Goal: Task Accomplishment & Management: Manage account settings

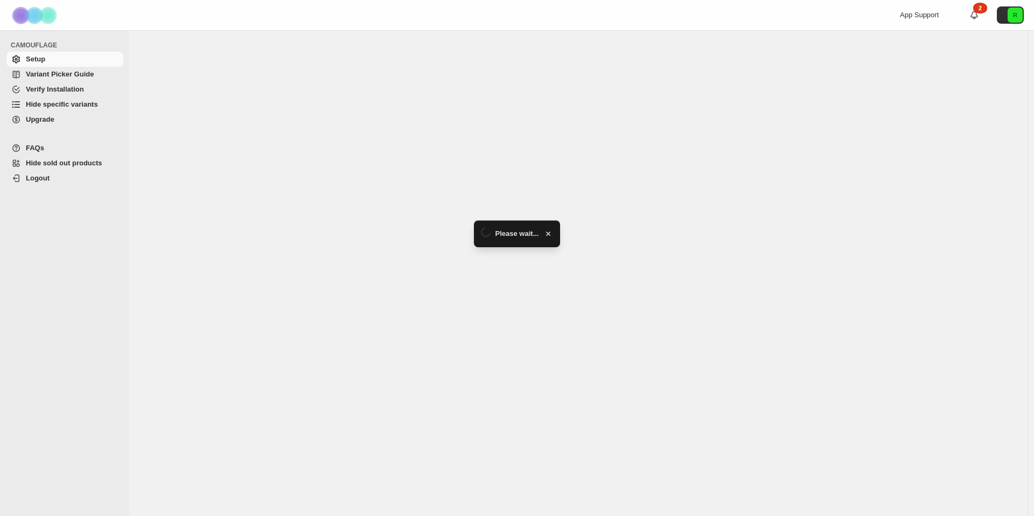
select select "**********"
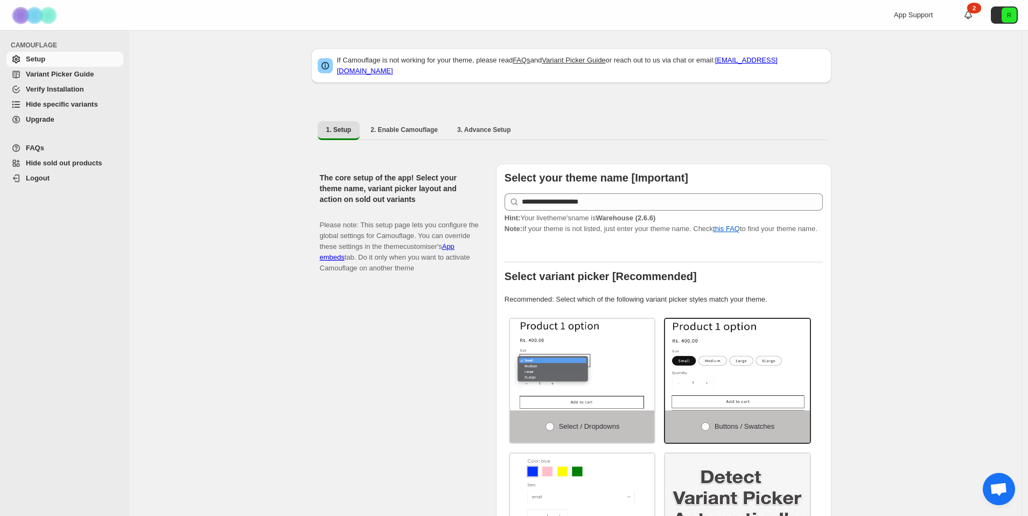
click at [62, 106] on span "Hide specific variants" at bounding box center [62, 104] width 72 height 8
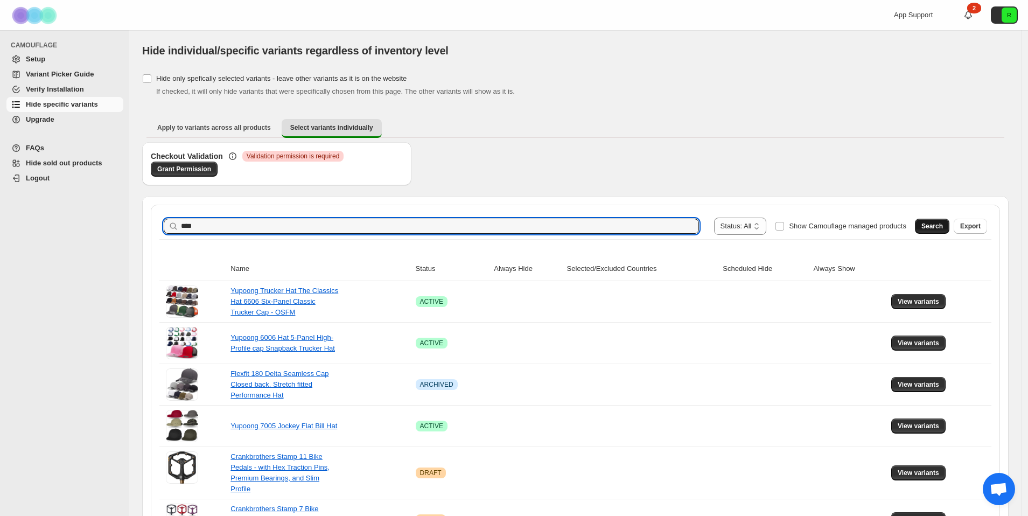
type input "****"
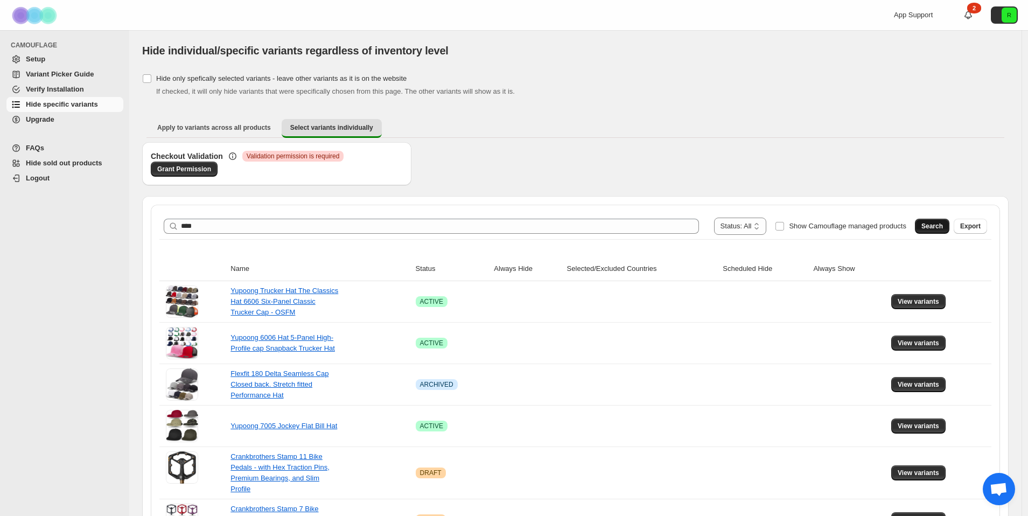
click at [941, 228] on span "Search" at bounding box center [933, 226] width 22 height 9
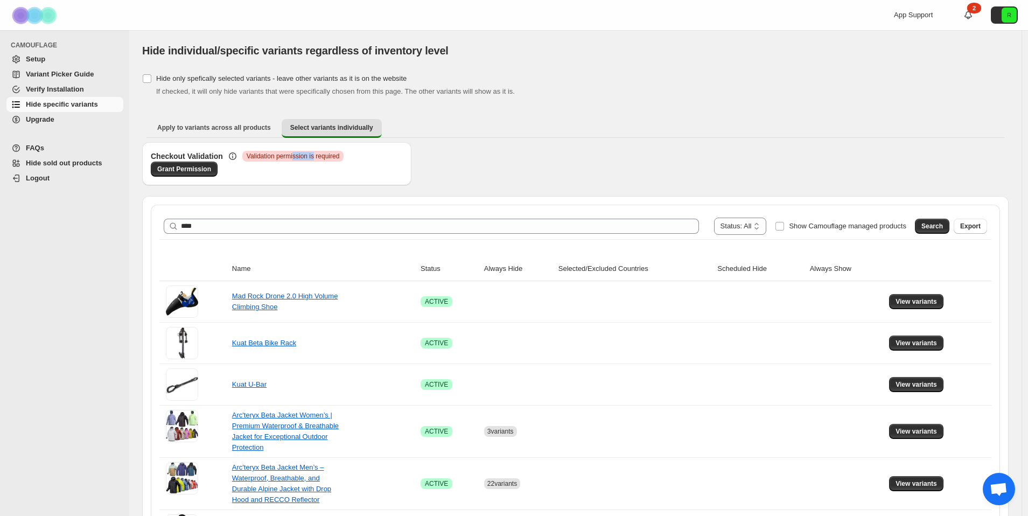
drag, startPoint x: 317, startPoint y: 158, endPoint x: 281, endPoint y: 155, distance: 36.2
click at [288, 156] on span "Validation permission is required" at bounding box center [293, 156] width 93 height 9
drag, startPoint x: 281, startPoint y: 155, endPoint x: 260, endPoint y: 157, distance: 20.6
click at [280, 155] on span "Validation permission is required" at bounding box center [293, 156] width 93 height 9
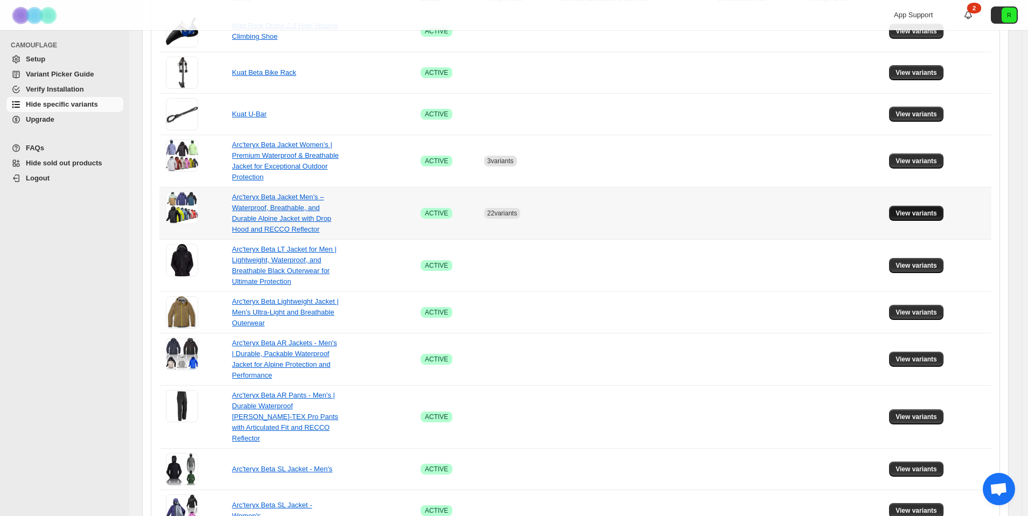
click at [933, 216] on span "View variants" at bounding box center [916, 213] width 41 height 9
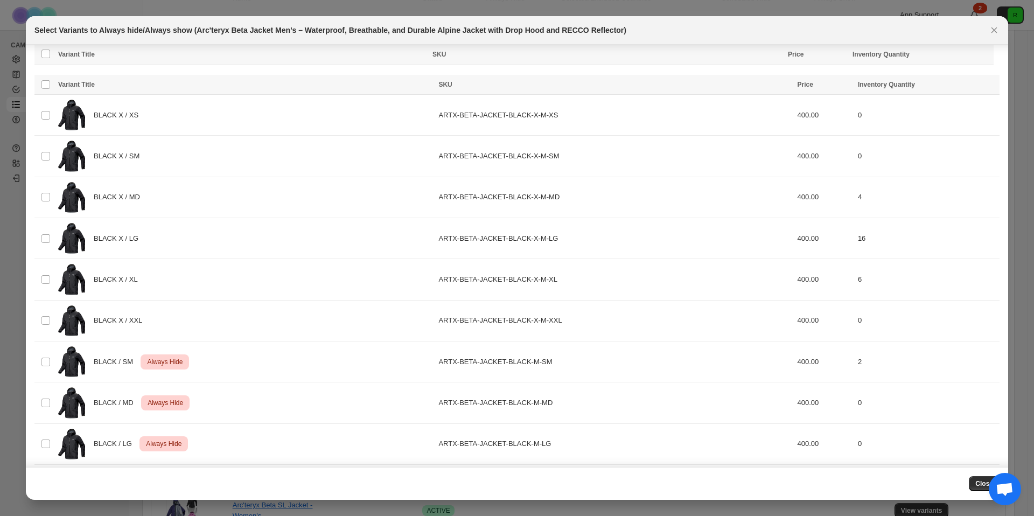
scroll to position [205, 0]
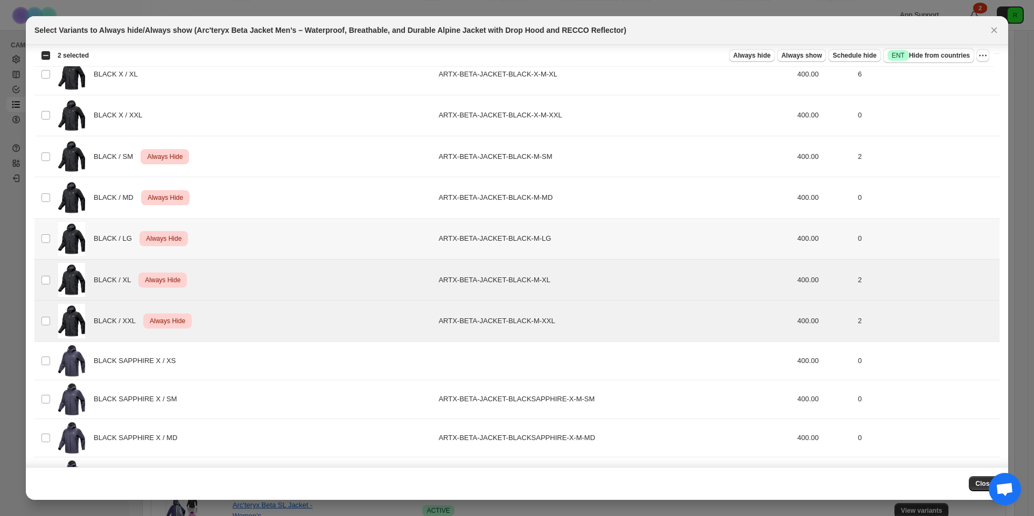
click at [51, 241] on td "Select product variant" at bounding box center [44, 238] width 20 height 41
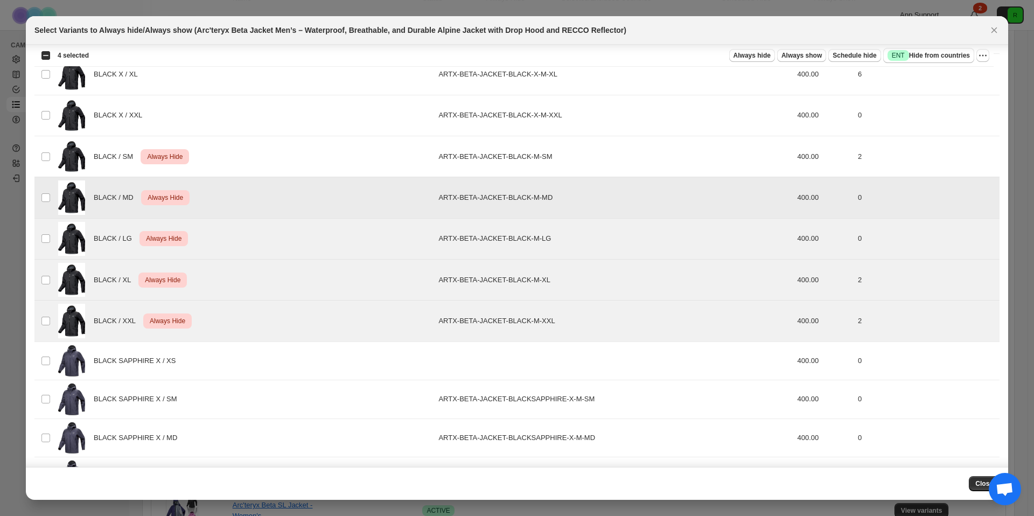
click at [47, 168] on td "Select product variant" at bounding box center [44, 156] width 20 height 41
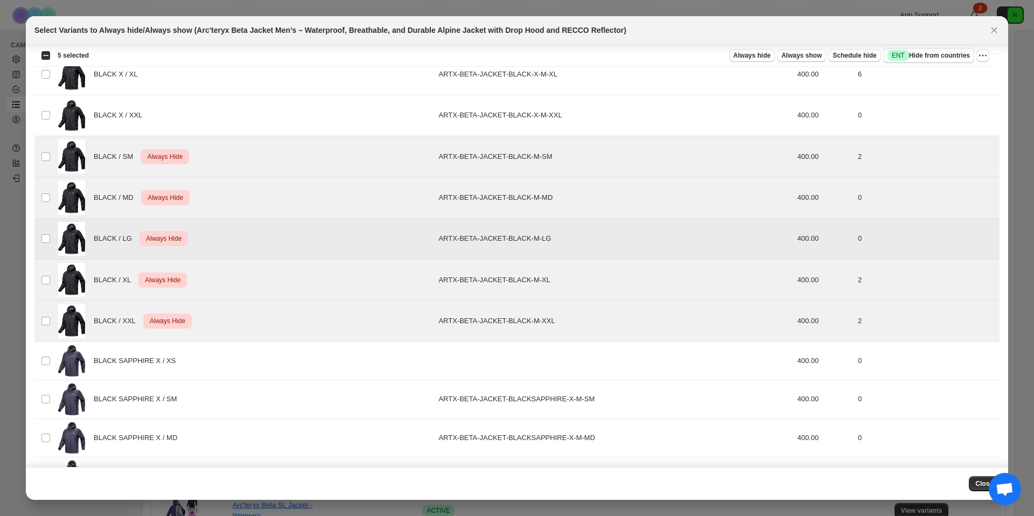
scroll to position [122, 0]
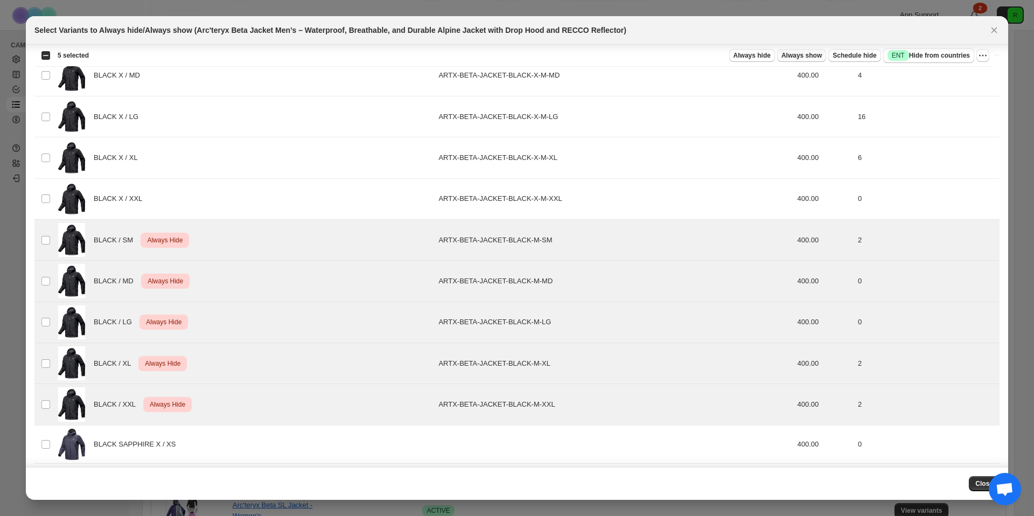
click at [787, 56] on span "Always show" at bounding box center [802, 55] width 40 height 9
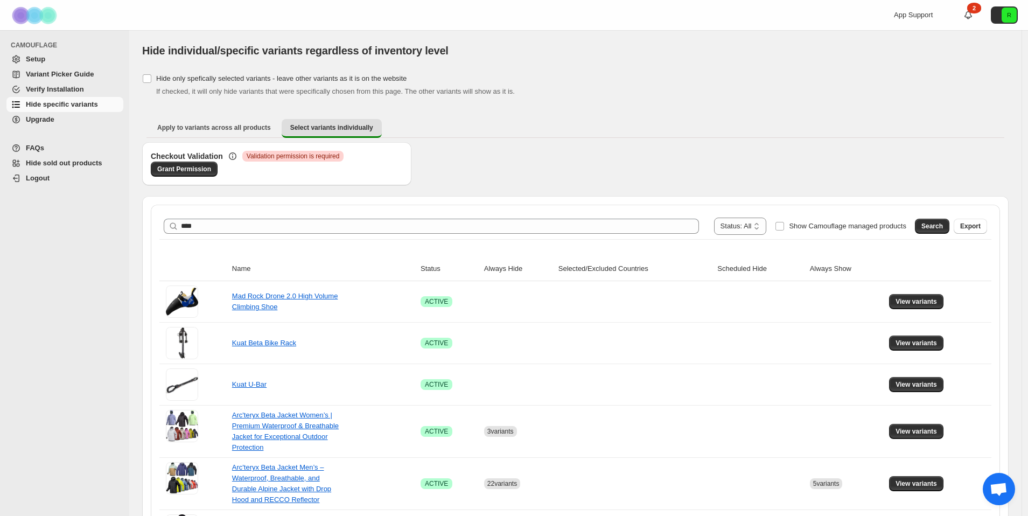
scroll to position [223, 0]
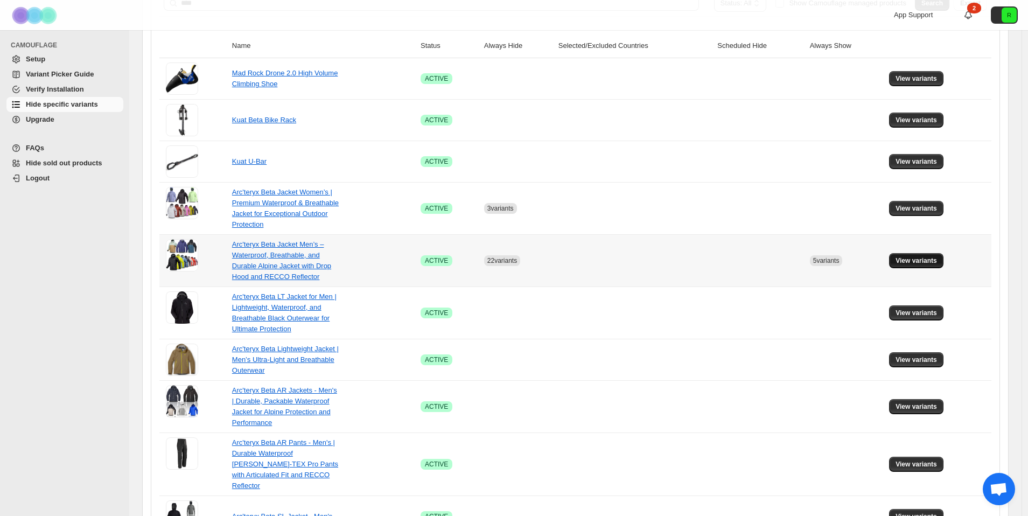
click at [909, 259] on span "View variants" at bounding box center [916, 260] width 41 height 9
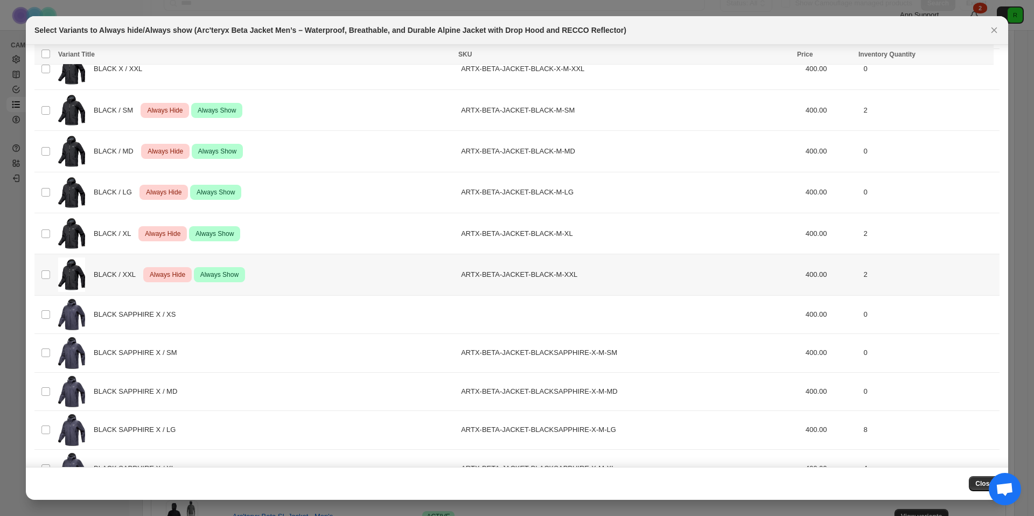
scroll to position [174, 0]
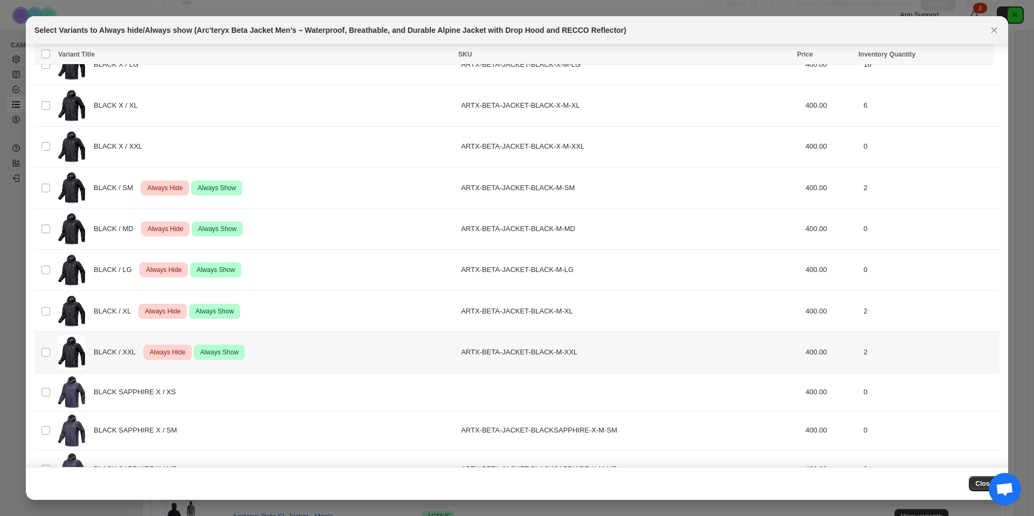
click at [53, 350] on td "Select product variant" at bounding box center [44, 352] width 20 height 41
click at [55, 302] on td "BLACK / XL Critical Always Hide Success Always Show" at bounding box center [256, 310] width 403 height 41
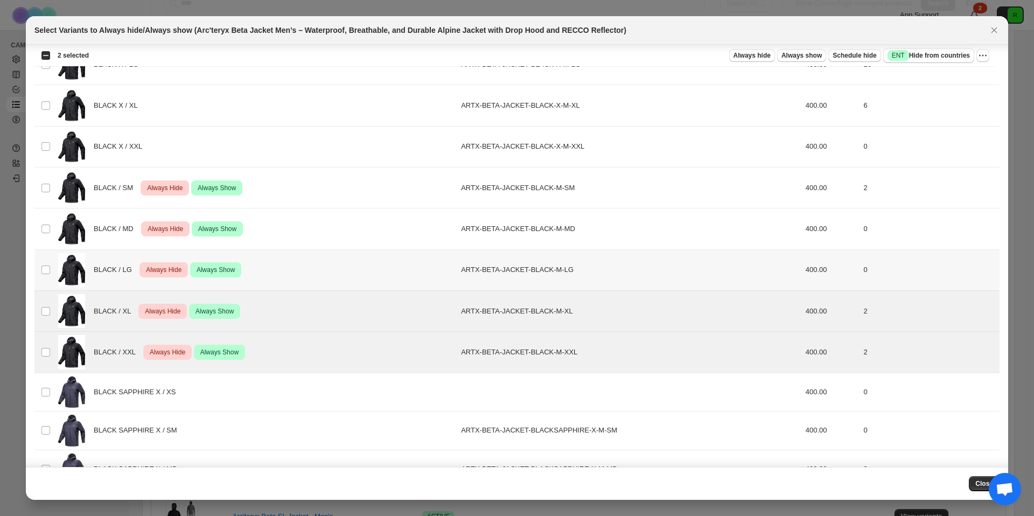
click at [53, 255] on td "Select product variant" at bounding box center [44, 269] width 20 height 41
click at [50, 193] on td "Select product variant" at bounding box center [44, 187] width 20 height 41
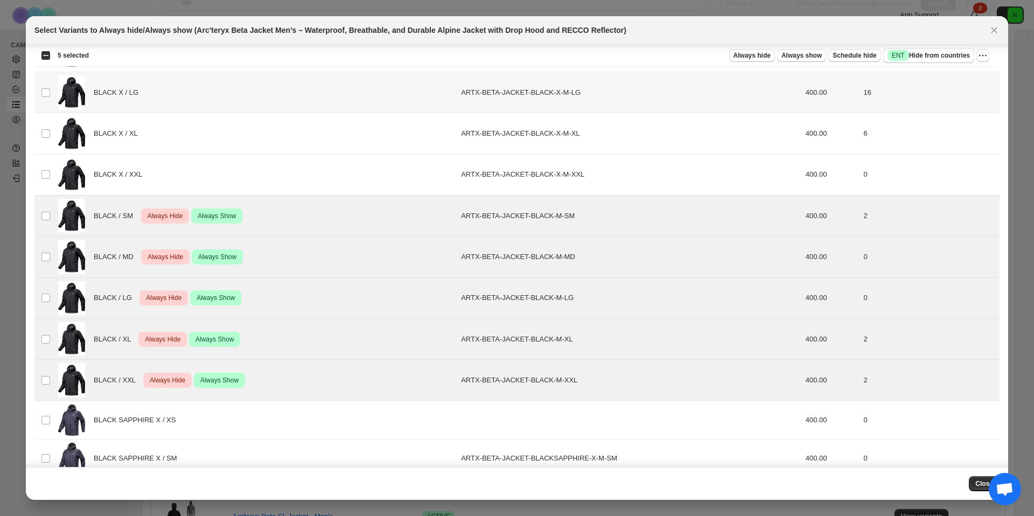
scroll to position [118, 0]
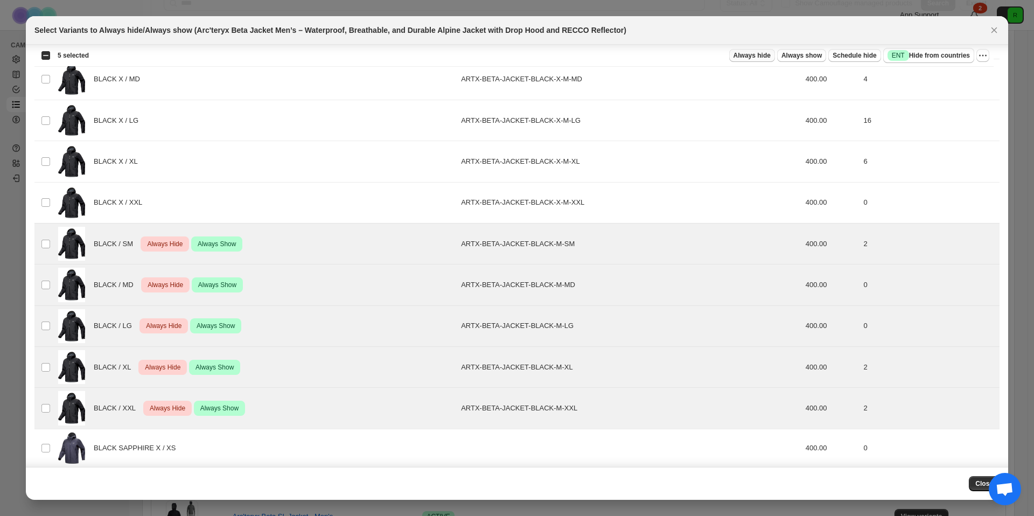
click at [748, 58] on span "Always hide" at bounding box center [752, 55] width 37 height 9
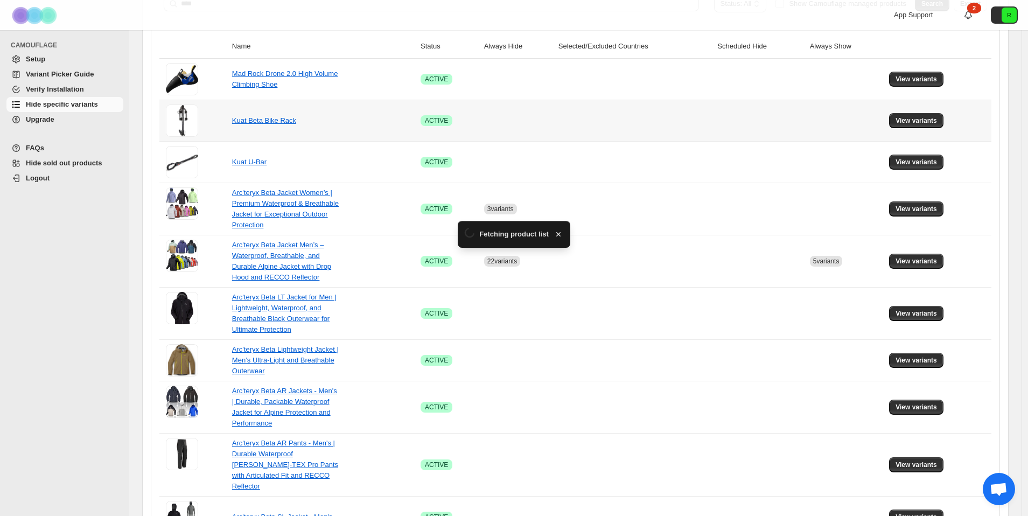
scroll to position [223, 0]
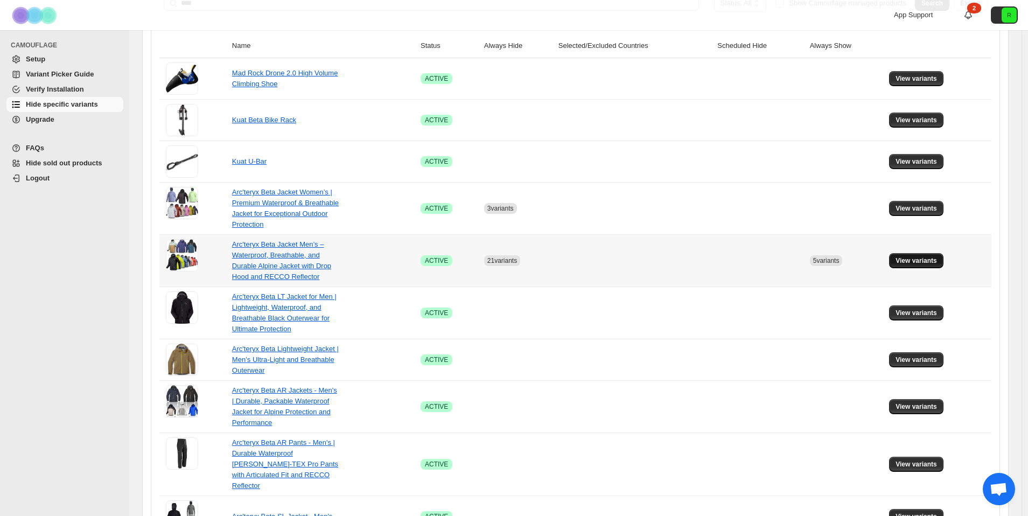
click at [928, 261] on span "View variants" at bounding box center [916, 260] width 41 height 9
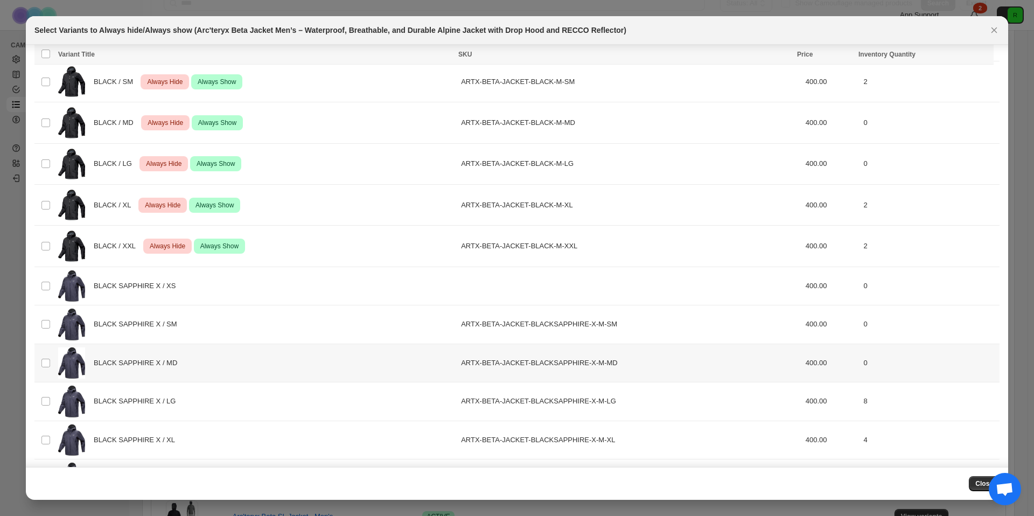
scroll to position [86, 0]
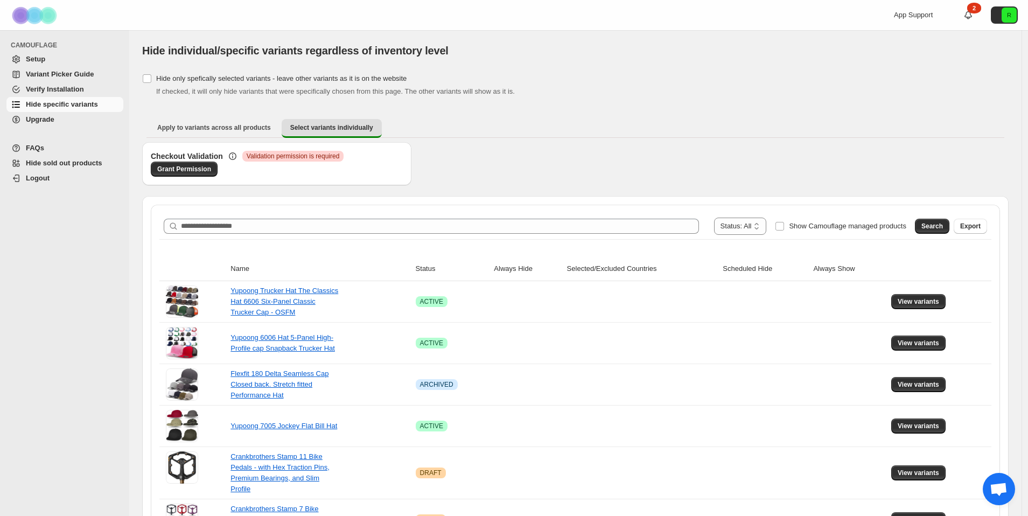
click at [283, 234] on div "**********" at bounding box center [576, 226] width 824 height 17
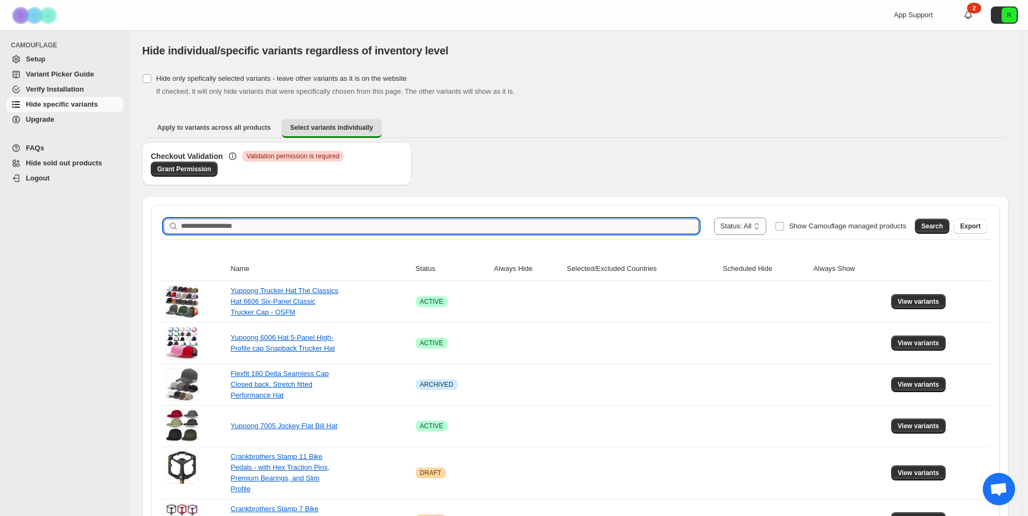
click at [287, 231] on input "Search product name" at bounding box center [440, 226] width 518 height 15
type input "****"
click at [536, 189] on div "Checkout Validation Critical Validation permission is required Grant Permission" at bounding box center [575, 169] width 867 height 54
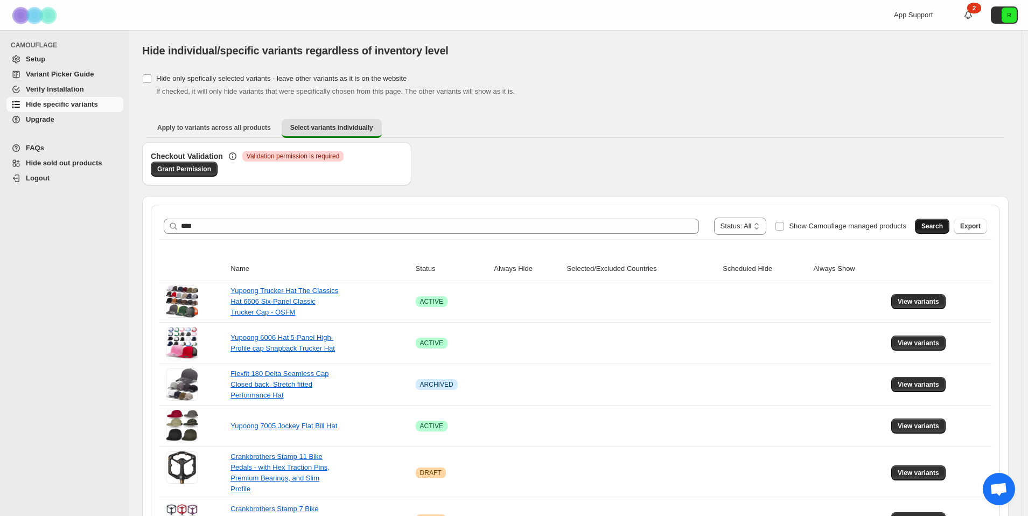
click at [939, 222] on span "Search" at bounding box center [933, 226] width 22 height 9
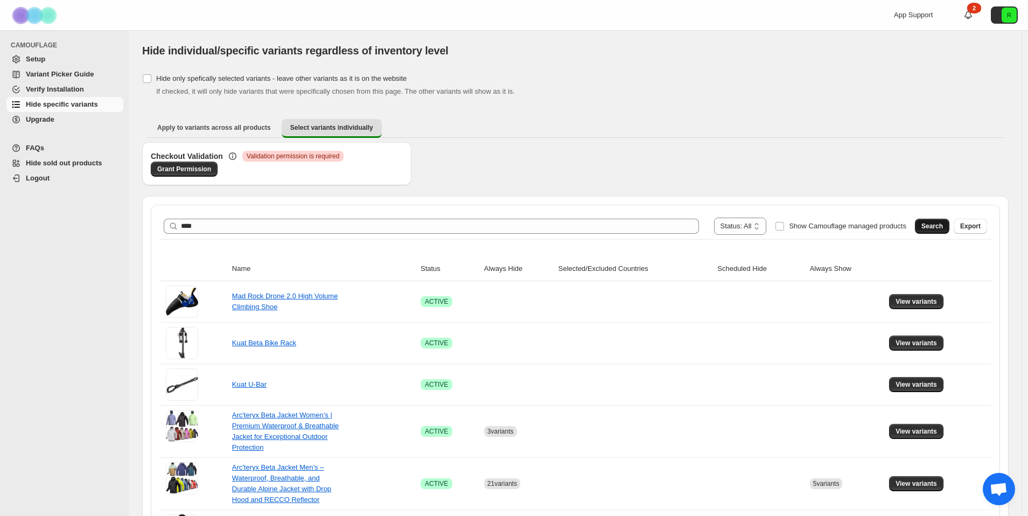
click at [943, 225] on span "Search" at bounding box center [933, 226] width 22 height 9
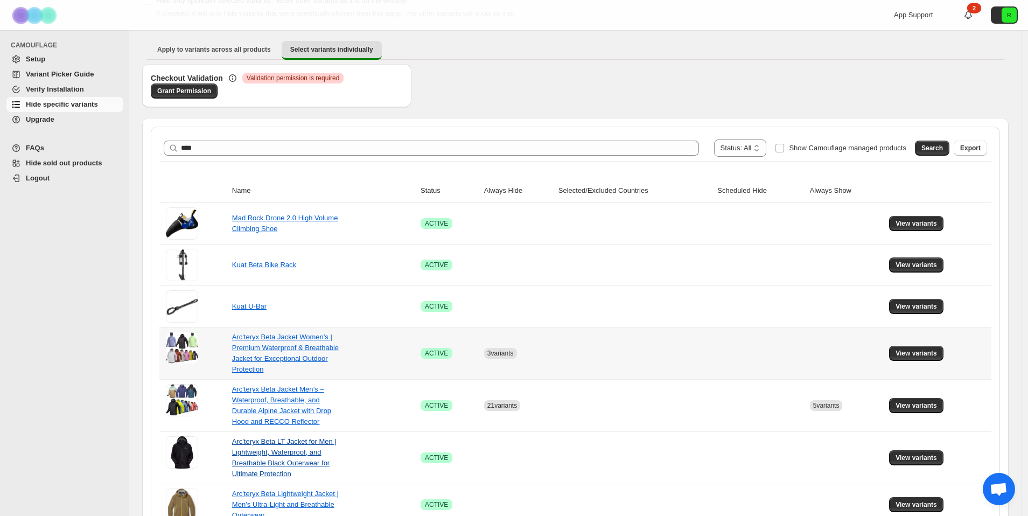
scroll to position [188, 0]
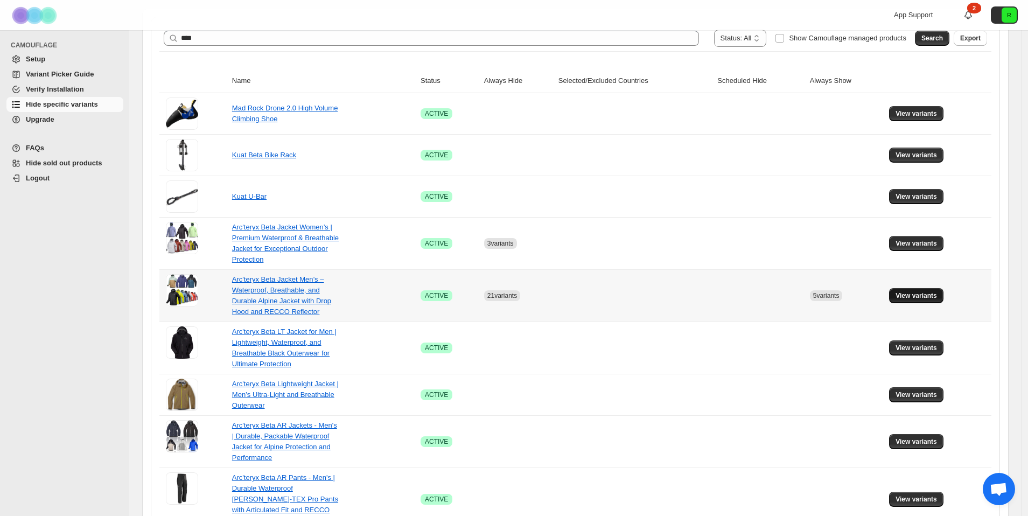
click at [937, 295] on span "View variants" at bounding box center [916, 295] width 41 height 9
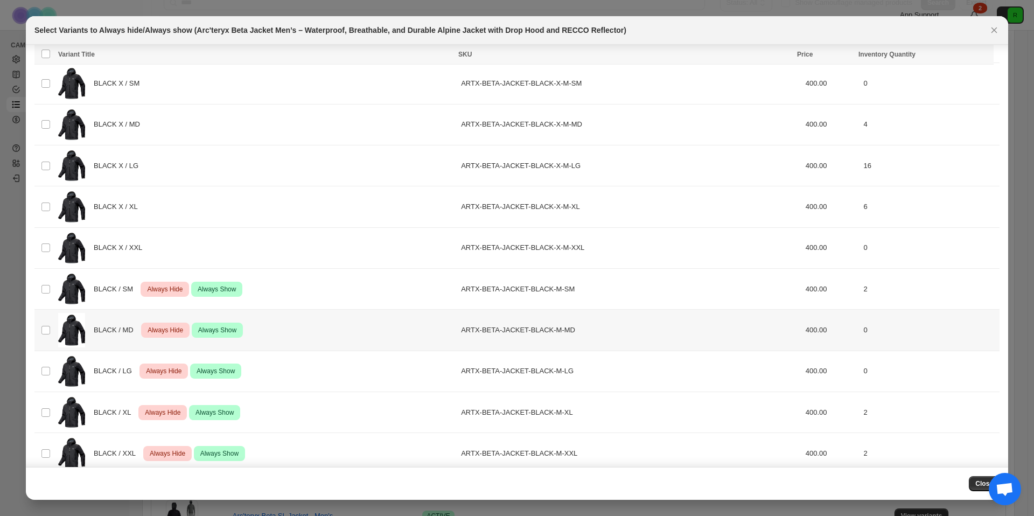
scroll to position [185, 0]
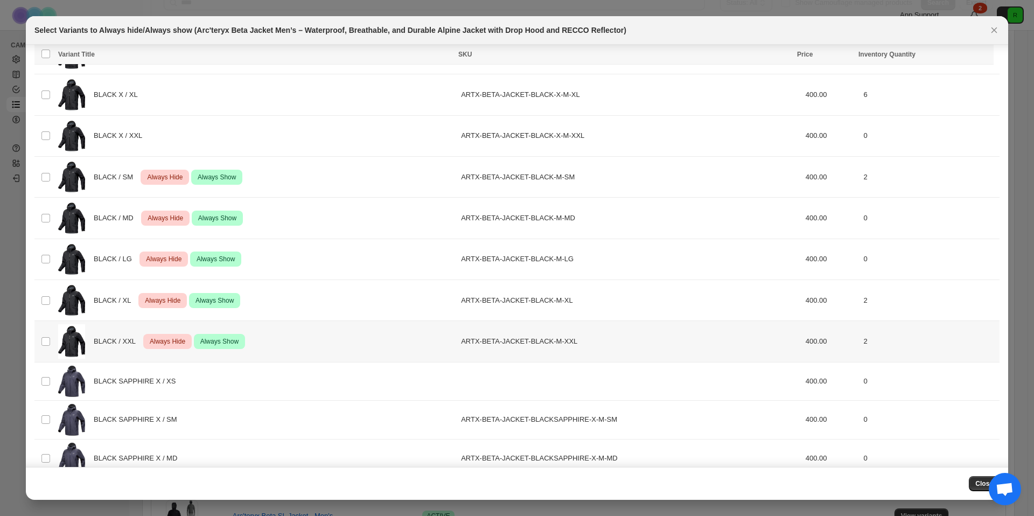
click at [57, 341] on td "BLACK / XXL Critical Always Hide Success Always Show" at bounding box center [256, 341] width 403 height 41
click at [52, 316] on td "Select product variant" at bounding box center [44, 300] width 20 height 41
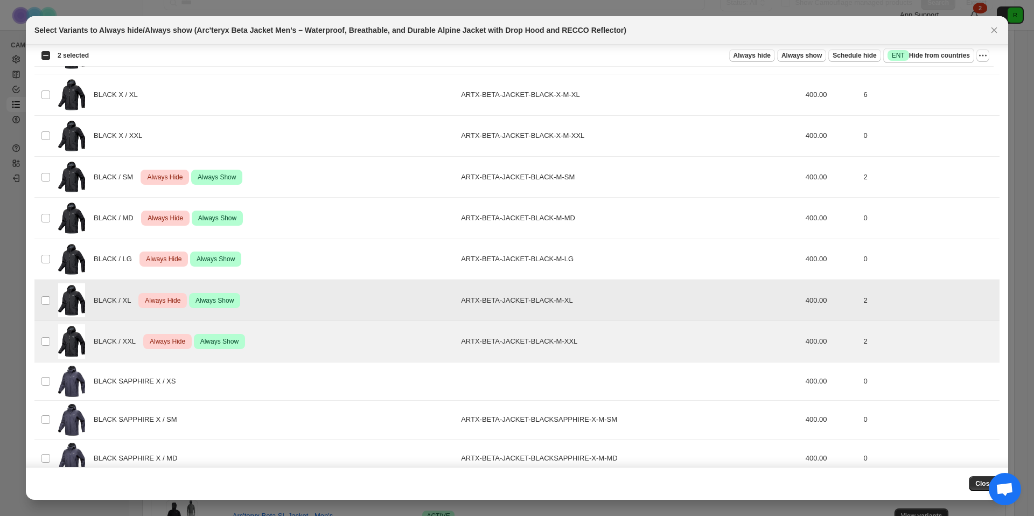
click at [52, 288] on td "Select product variant" at bounding box center [44, 300] width 20 height 41
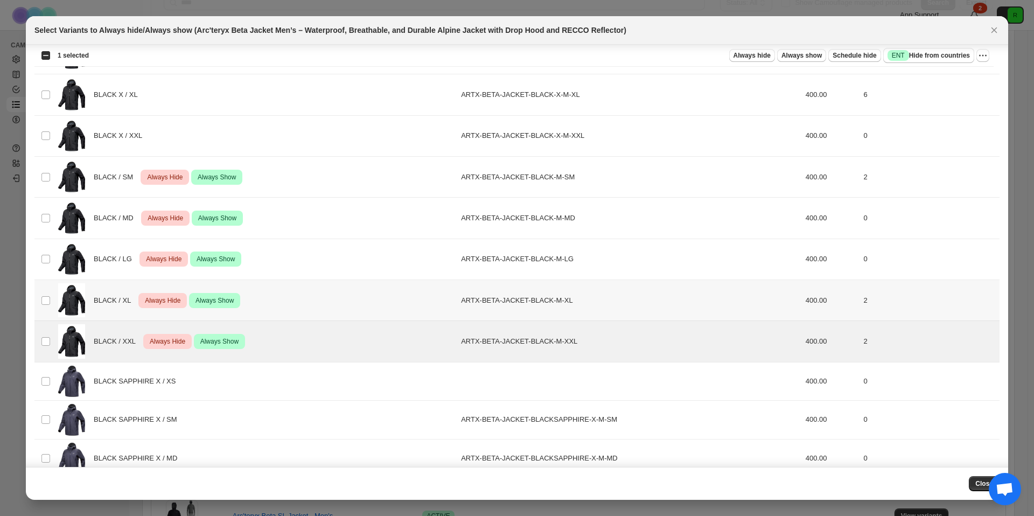
click at [57, 310] on td "BLACK / XL Critical Always Hide Success Always Show" at bounding box center [256, 300] width 403 height 41
click at [58, 263] on img ":r8:" at bounding box center [71, 259] width 27 height 34
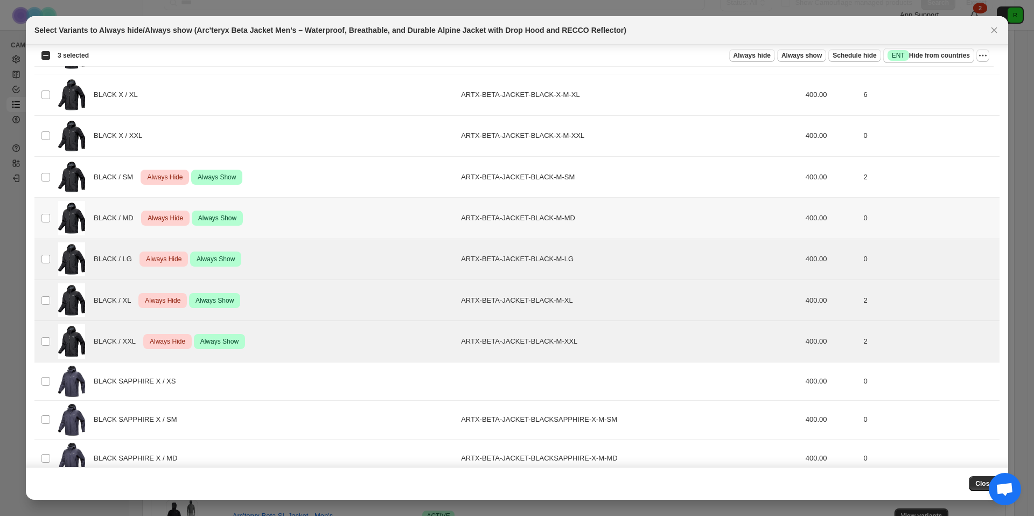
click at [59, 221] on img ":r8:" at bounding box center [71, 218] width 27 height 34
click at [66, 177] on img ":r8:" at bounding box center [71, 177] width 27 height 34
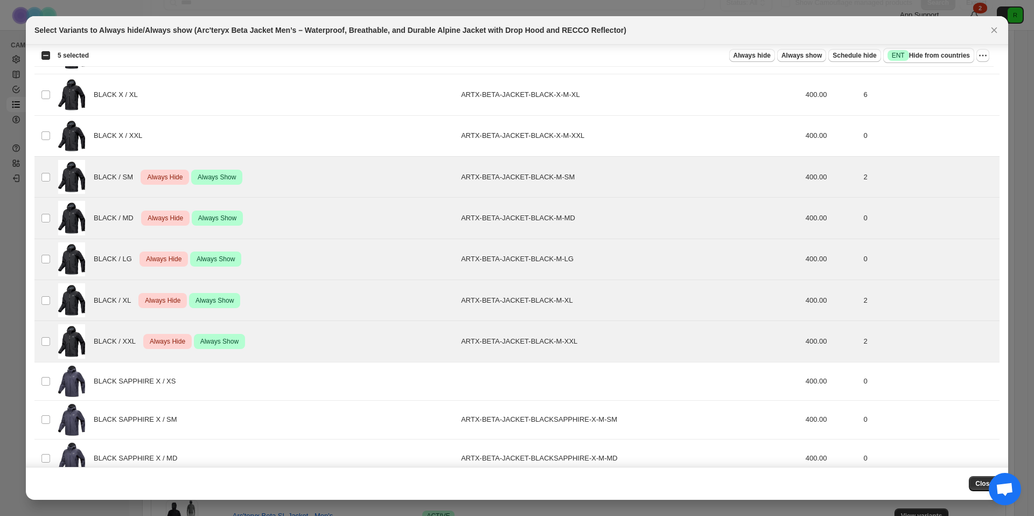
click at [1000, 25] on button "Close" at bounding box center [994, 30] width 15 height 15
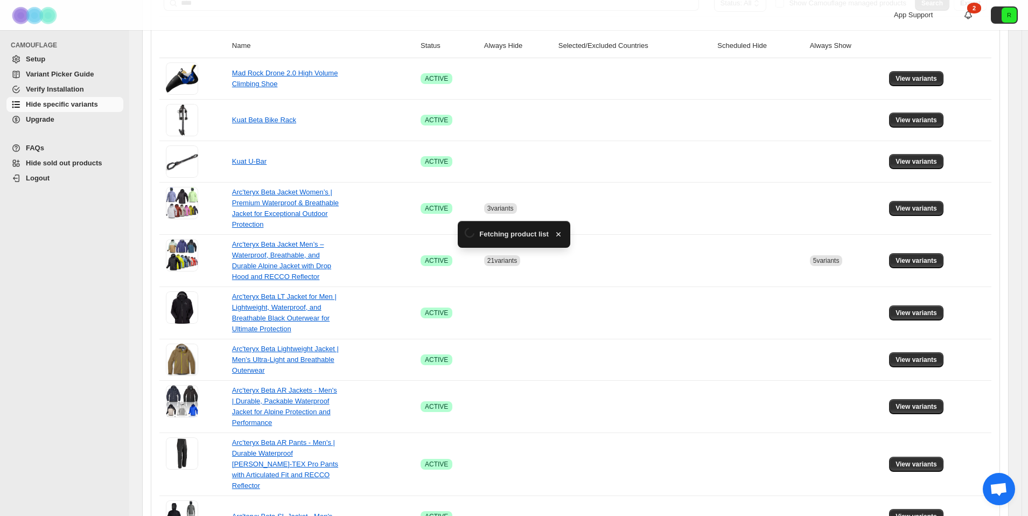
scroll to position [224, 0]
